Goal: Transaction & Acquisition: Purchase product/service

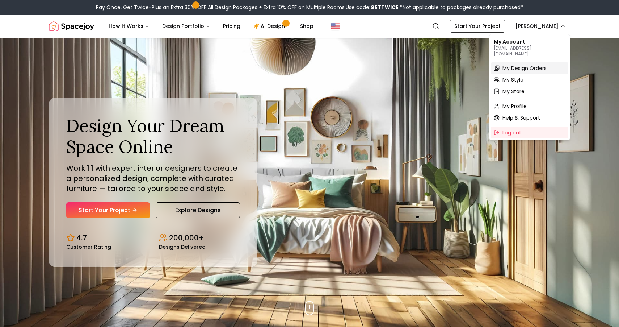
click at [527, 64] on span "My Design Orders" at bounding box center [525, 67] width 44 height 7
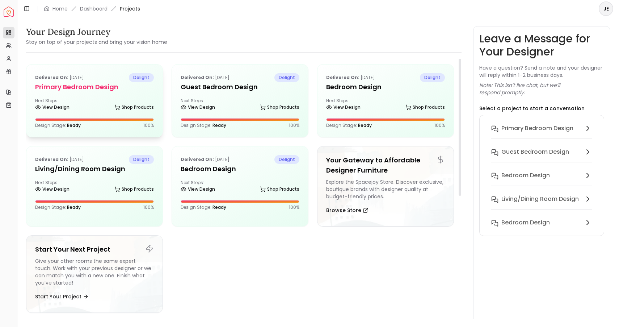
click at [104, 106] on div "View Design Shop Products" at bounding box center [94, 108] width 119 height 7
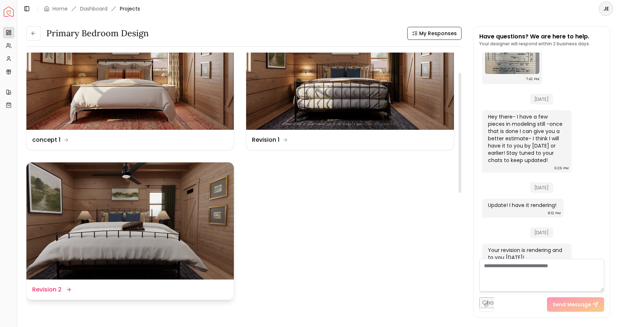
scroll to position [47, 0]
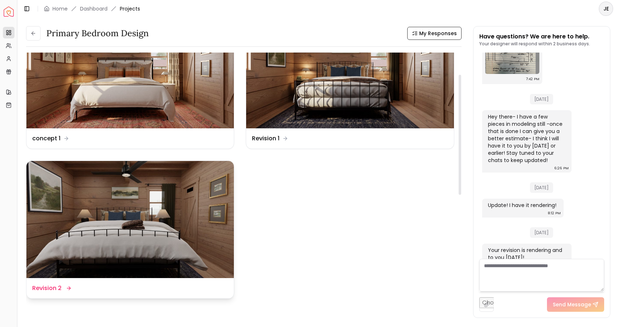
click at [127, 216] on img at bounding box center [130, 219] width 208 height 117
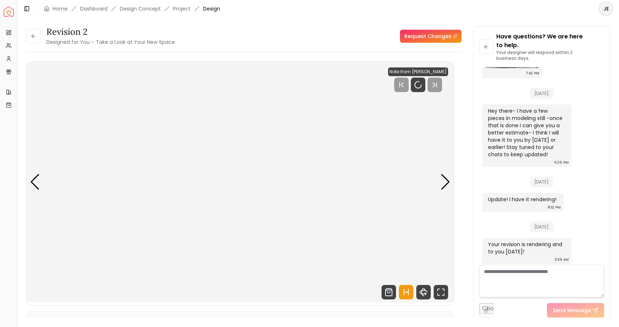
scroll to position [507, 0]
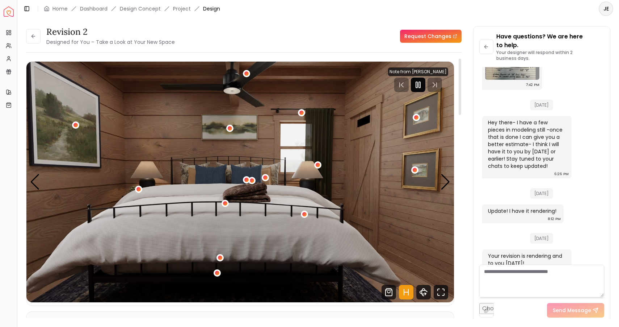
click at [419, 87] on icon "Pause" at bounding box center [418, 84] width 9 height 9
click at [443, 187] on div "Next slide" at bounding box center [446, 182] width 10 height 16
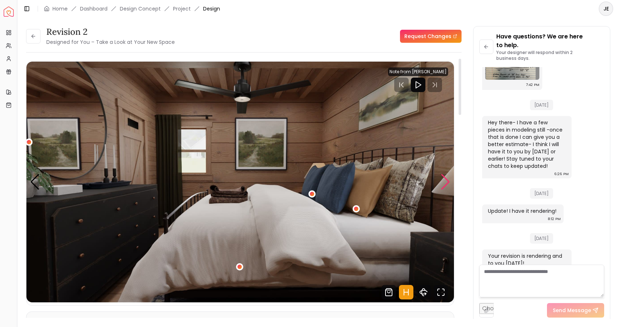
click at [443, 187] on div "Next slide" at bounding box center [446, 182] width 10 height 16
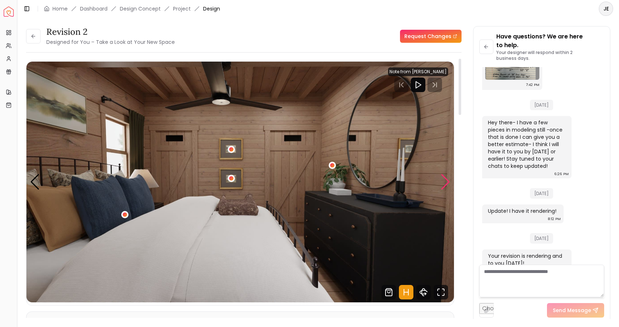
click at [443, 187] on div "Next slide" at bounding box center [446, 182] width 10 height 16
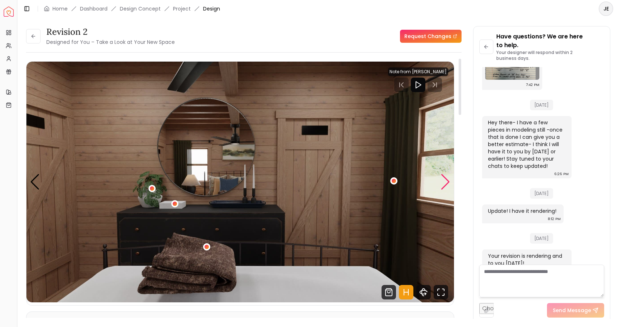
click at [443, 187] on div "Next slide" at bounding box center [446, 182] width 10 height 16
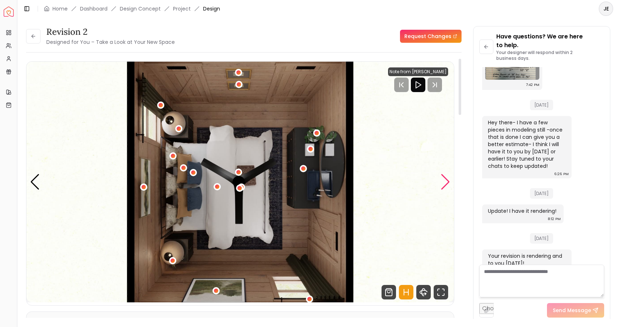
click at [443, 187] on div "Next slide" at bounding box center [446, 182] width 10 height 16
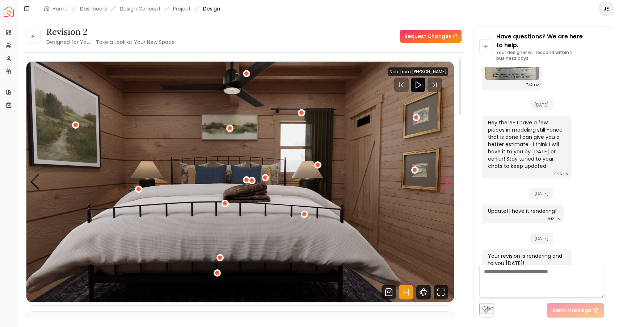
click at [443, 187] on div "Next slide" at bounding box center [446, 182] width 10 height 16
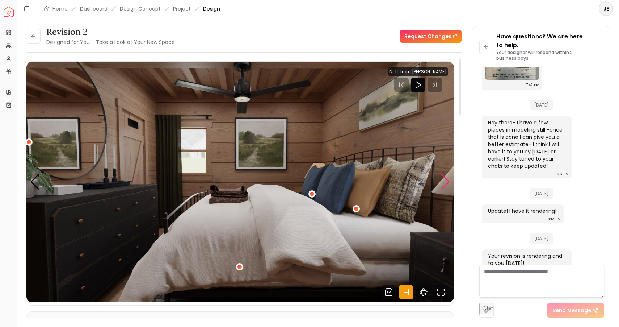
click at [443, 187] on div "Next slide" at bounding box center [446, 182] width 10 height 16
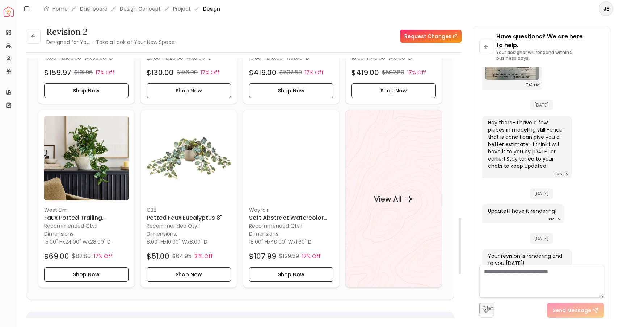
scroll to position [732, 0]
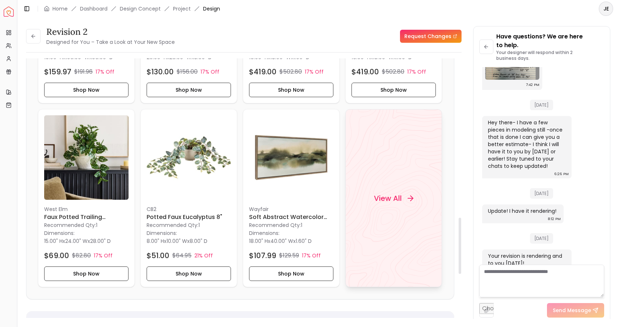
click at [384, 193] on h4 "View All" at bounding box center [388, 198] width 28 height 10
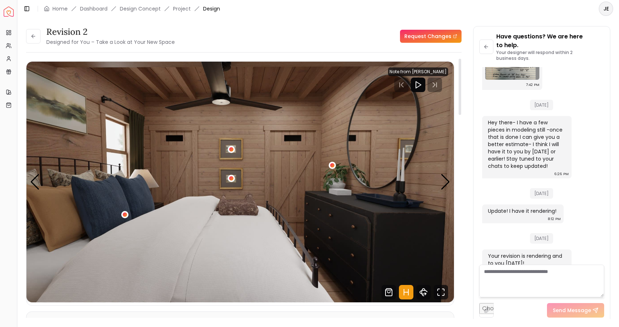
scroll to position [0, 0]
click at [33, 37] on icon at bounding box center [33, 36] width 6 height 6
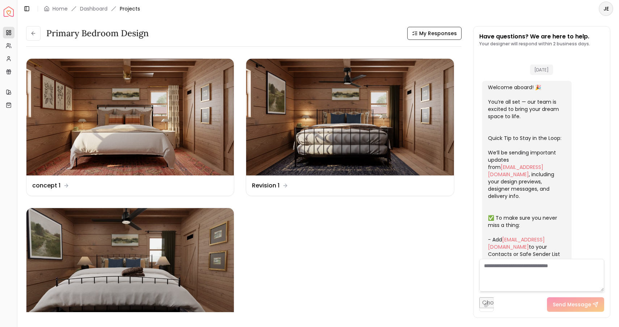
scroll to position [499, 0]
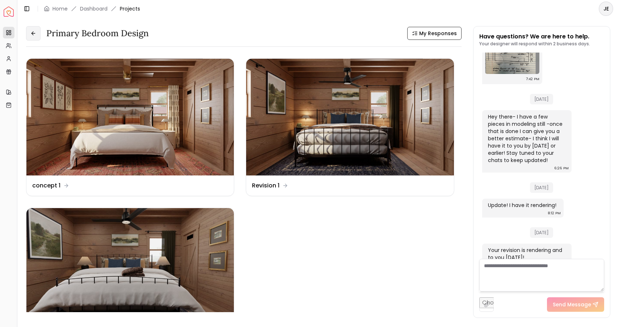
click at [28, 33] on button at bounding box center [33, 33] width 14 height 14
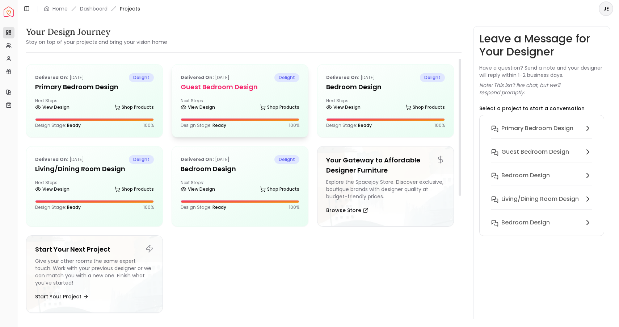
click at [209, 100] on div "Next Steps: View Design Shop Products" at bounding box center [240, 105] width 119 height 14
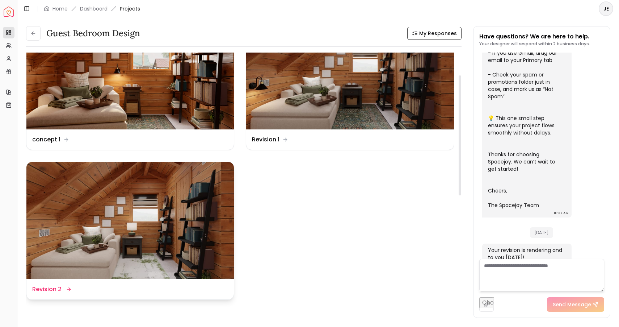
scroll to position [51, 0]
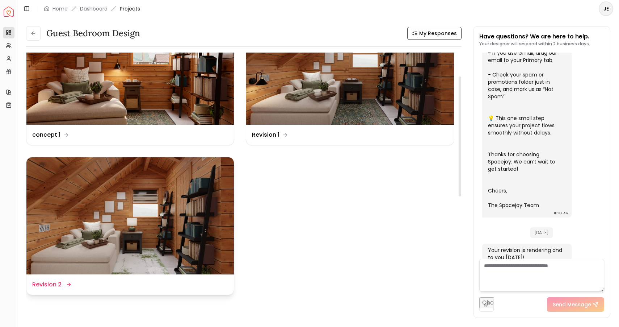
click at [152, 239] on img at bounding box center [130, 215] width 208 height 117
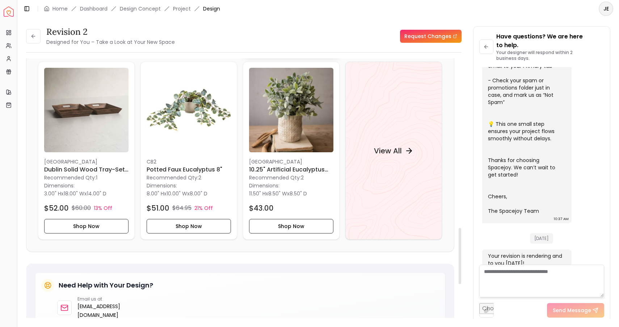
scroll to position [789, 0]
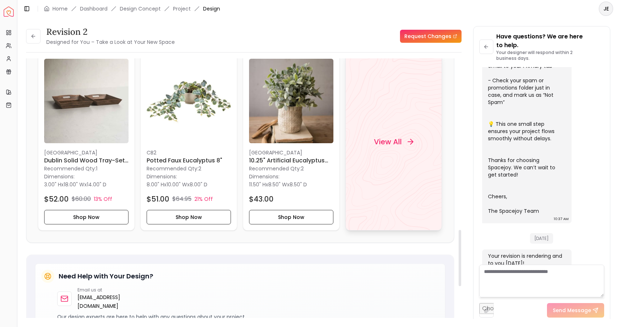
click at [402, 139] on h4 "View All" at bounding box center [388, 142] width 28 height 10
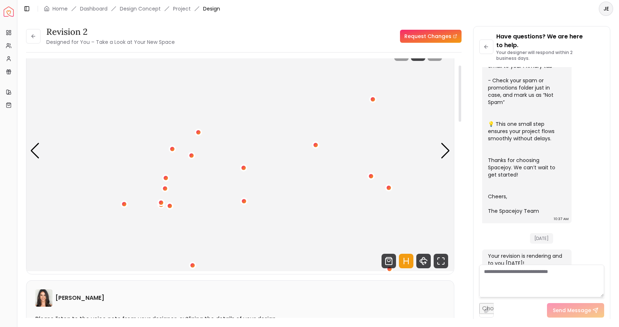
scroll to position [21, 0]
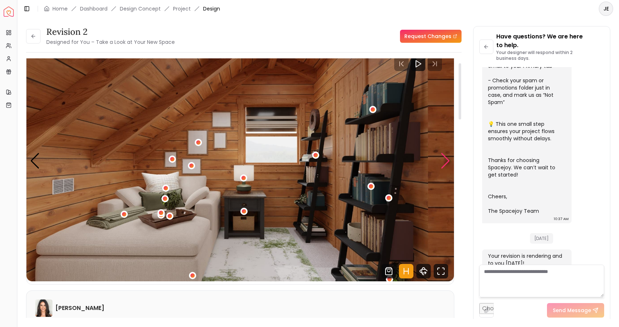
click at [444, 162] on div "Next slide" at bounding box center [446, 161] width 10 height 16
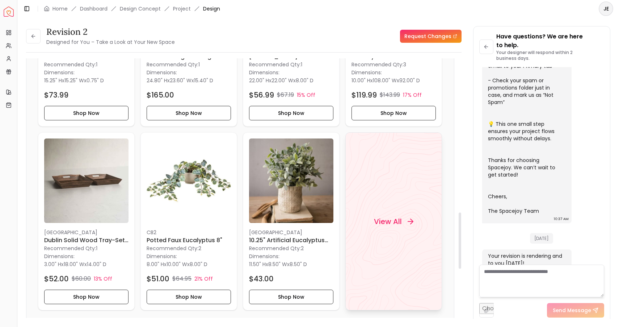
scroll to position [710, 0]
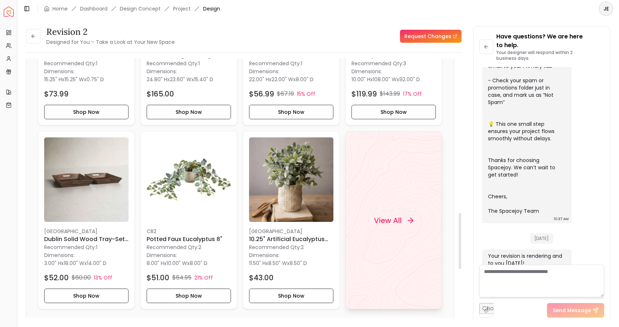
click at [389, 214] on div "View All" at bounding box center [393, 220] width 57 height 22
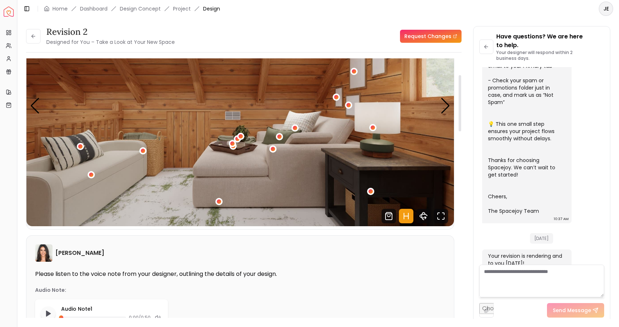
scroll to position [72, 0]
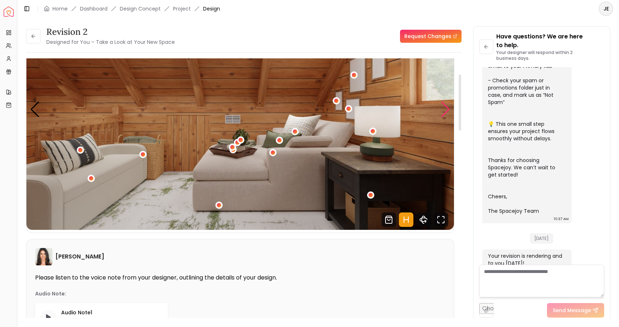
click at [445, 109] on div "Next slide" at bounding box center [446, 109] width 10 height 16
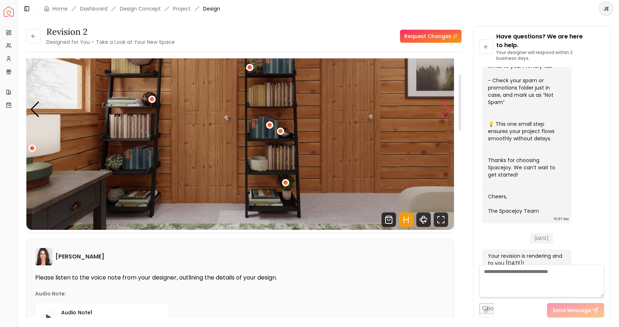
click at [445, 109] on div "Next slide" at bounding box center [446, 109] width 10 height 16
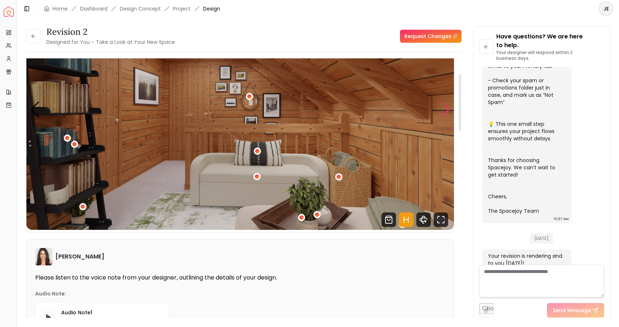
click at [445, 109] on div "Next slide" at bounding box center [446, 109] width 10 height 16
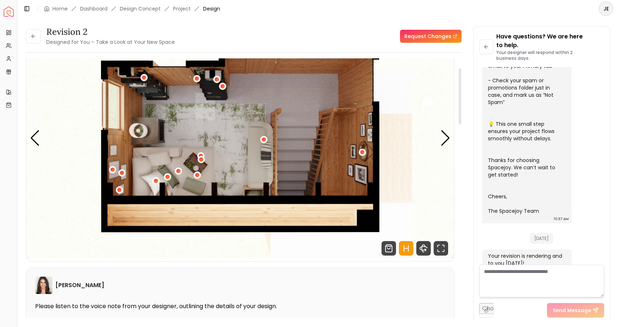
scroll to position [43, 0]
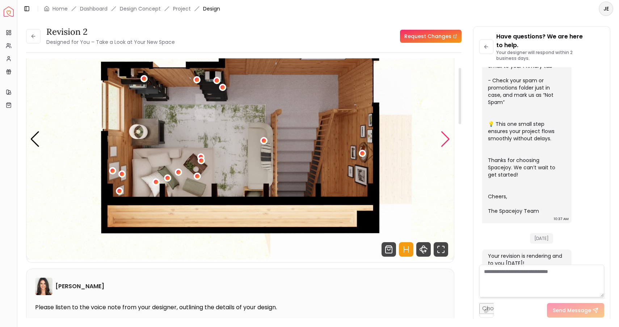
click at [446, 139] on div "Next slide" at bounding box center [446, 139] width 10 height 16
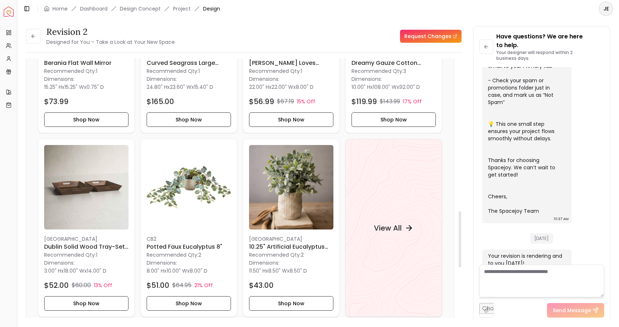
scroll to position [703, 0]
click at [384, 226] on h4 "View All" at bounding box center [388, 227] width 28 height 10
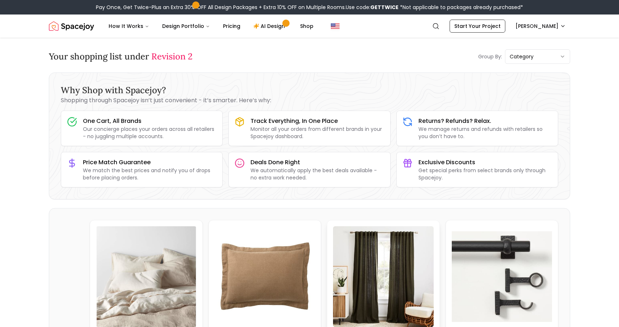
click at [379, 260] on img at bounding box center [383, 276] width 101 height 101
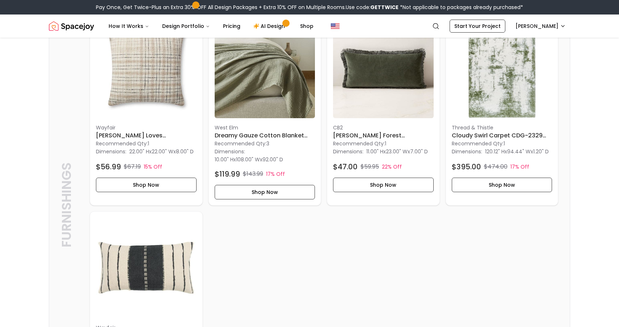
scroll to position [813, 0]
click at [497, 139] on h6 "Cloudy Swirl Carpet CDG-2329 7'10" x 10'" at bounding box center [502, 135] width 101 height 9
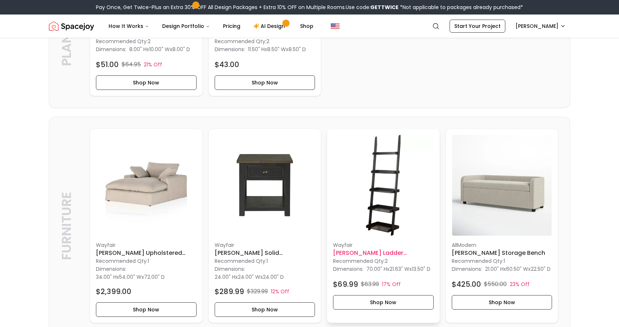
scroll to position [1344, 0]
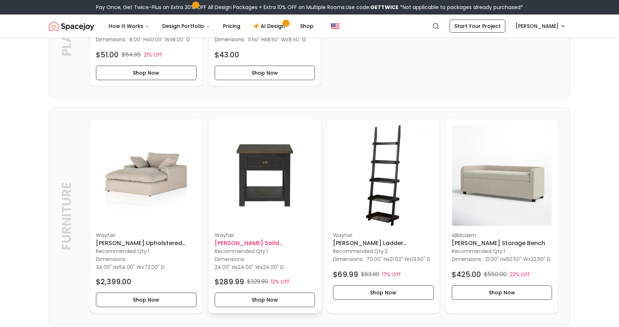
click at [273, 247] on h6 "[PERSON_NAME] Solid [PERSON_NAME] End Table with Storage" at bounding box center [265, 243] width 101 height 9
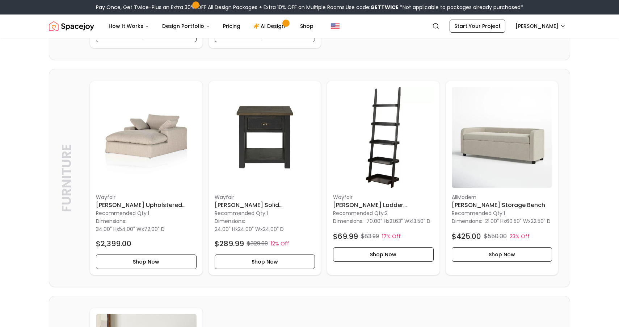
scroll to position [1377, 0]
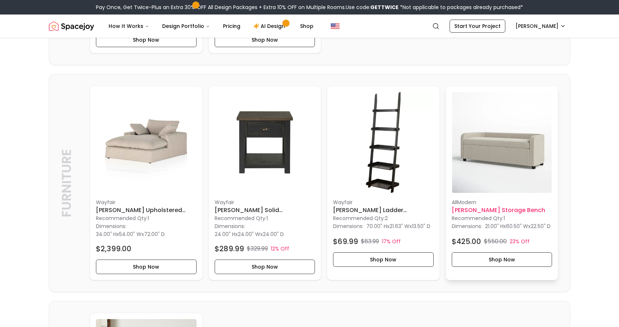
click at [487, 214] on h6 "[PERSON_NAME] Storage Bench" at bounding box center [502, 210] width 101 height 9
